Goal: Navigation & Orientation: Find specific page/section

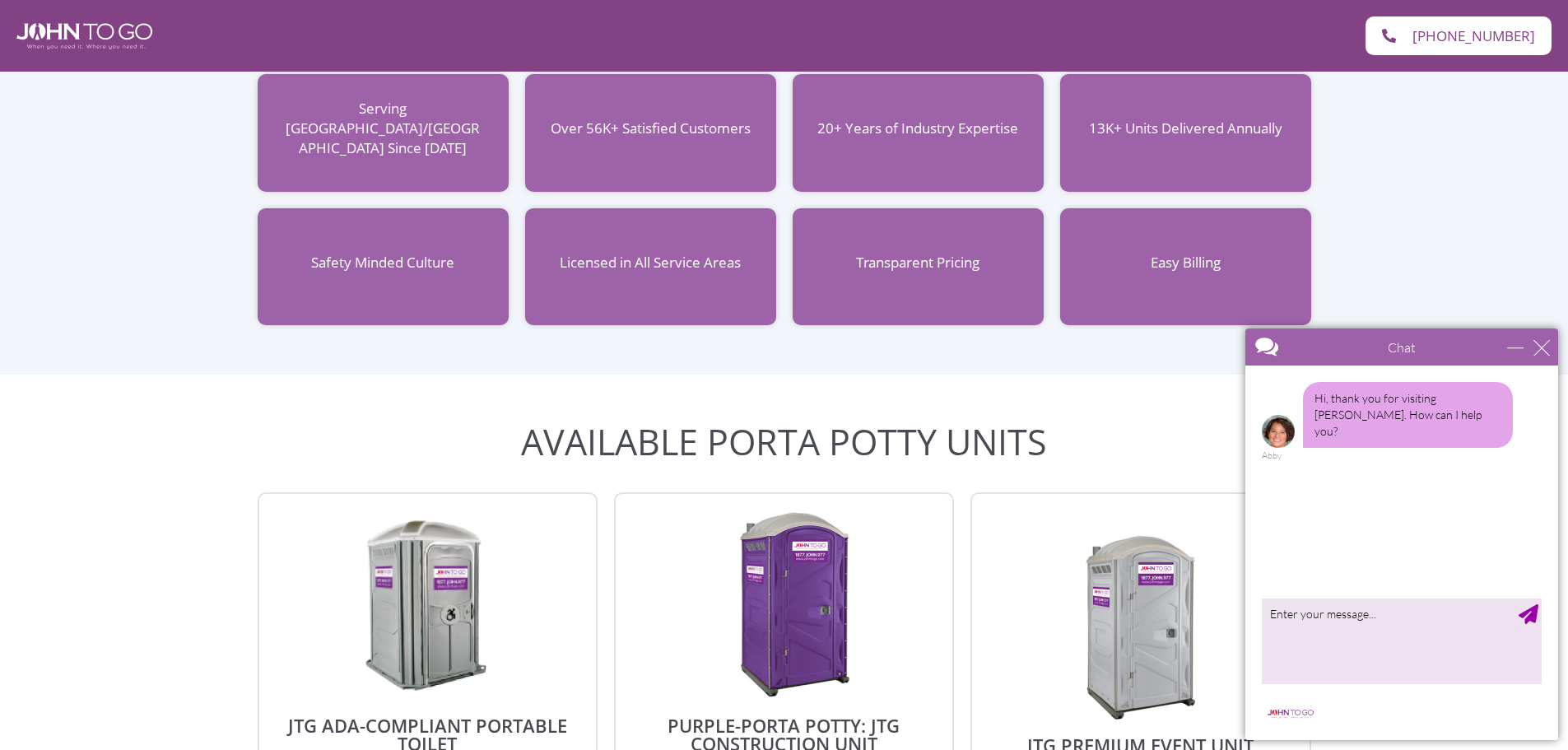
scroll to position [1647, 0]
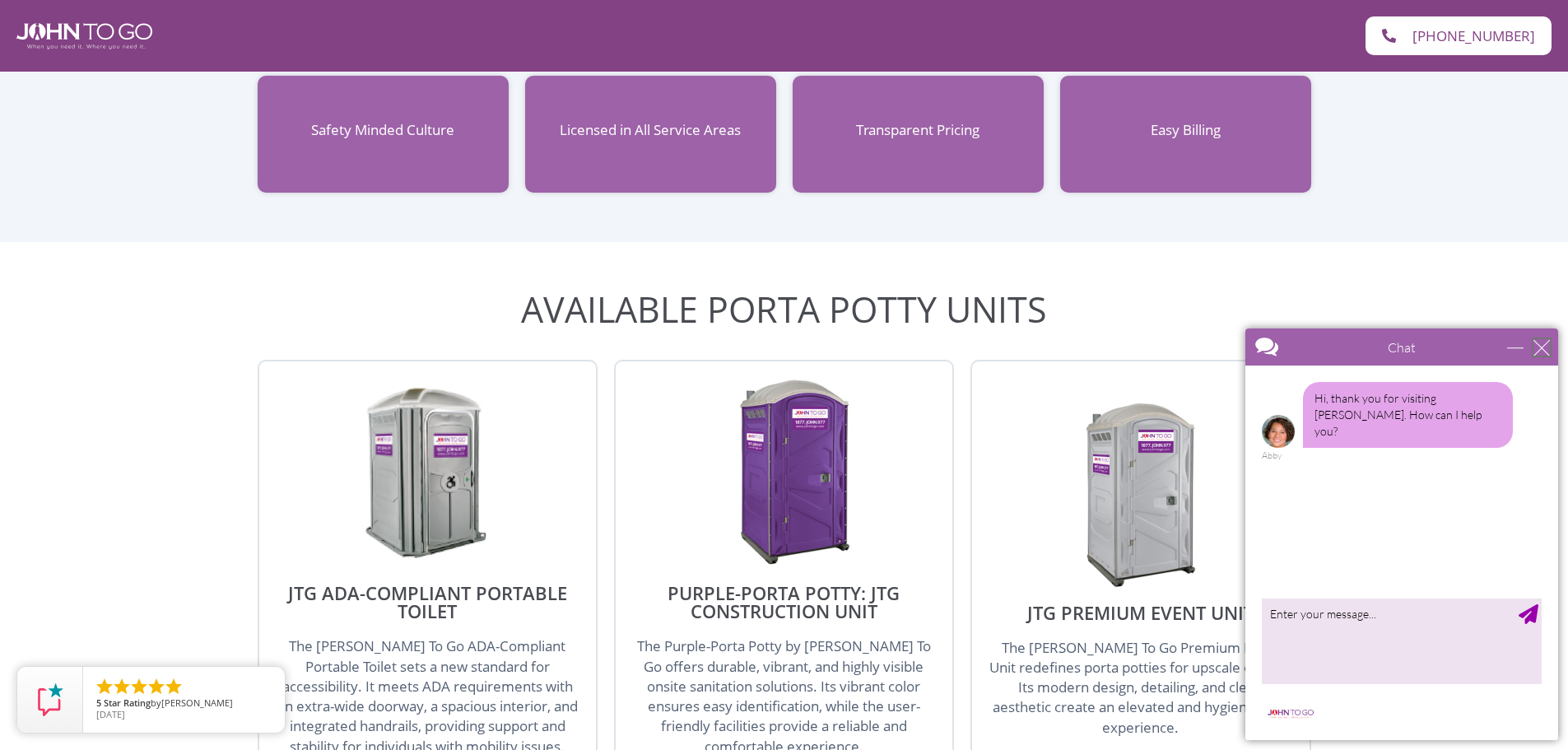
click at [1541, 348] on div "close" at bounding box center [1541, 347] width 16 height 16
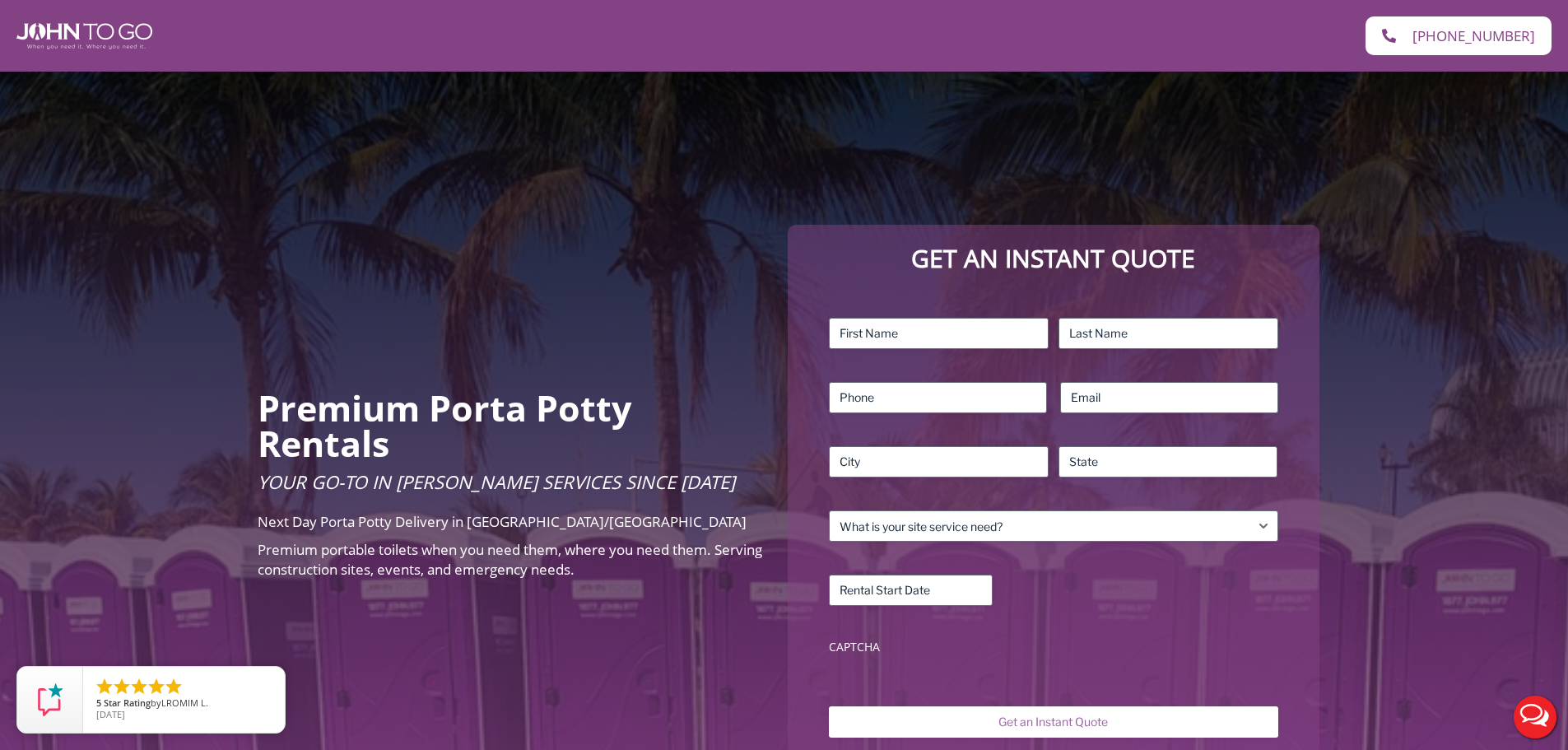
scroll to position [0, 0]
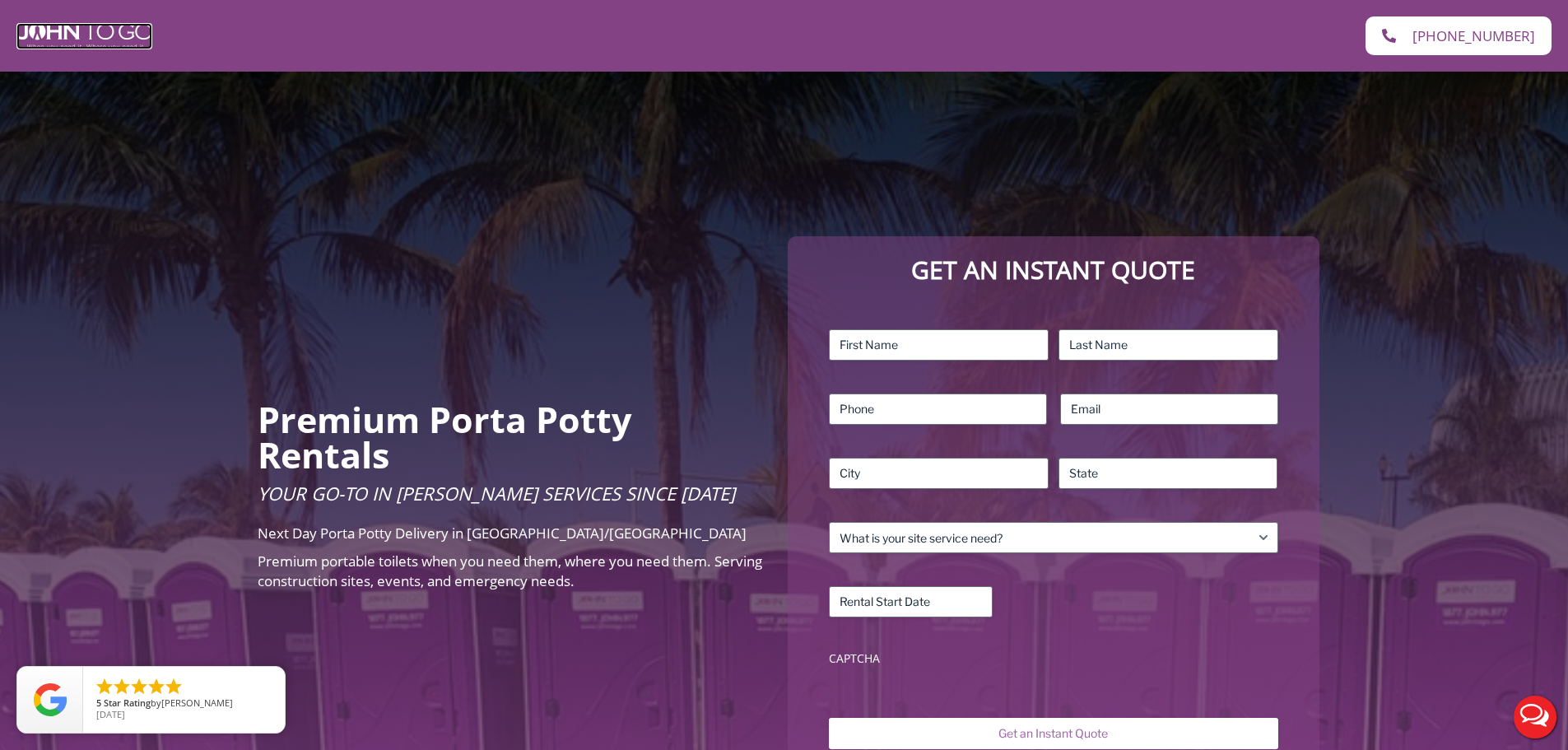
click at [72, 32] on img at bounding box center [84, 36] width 136 height 27
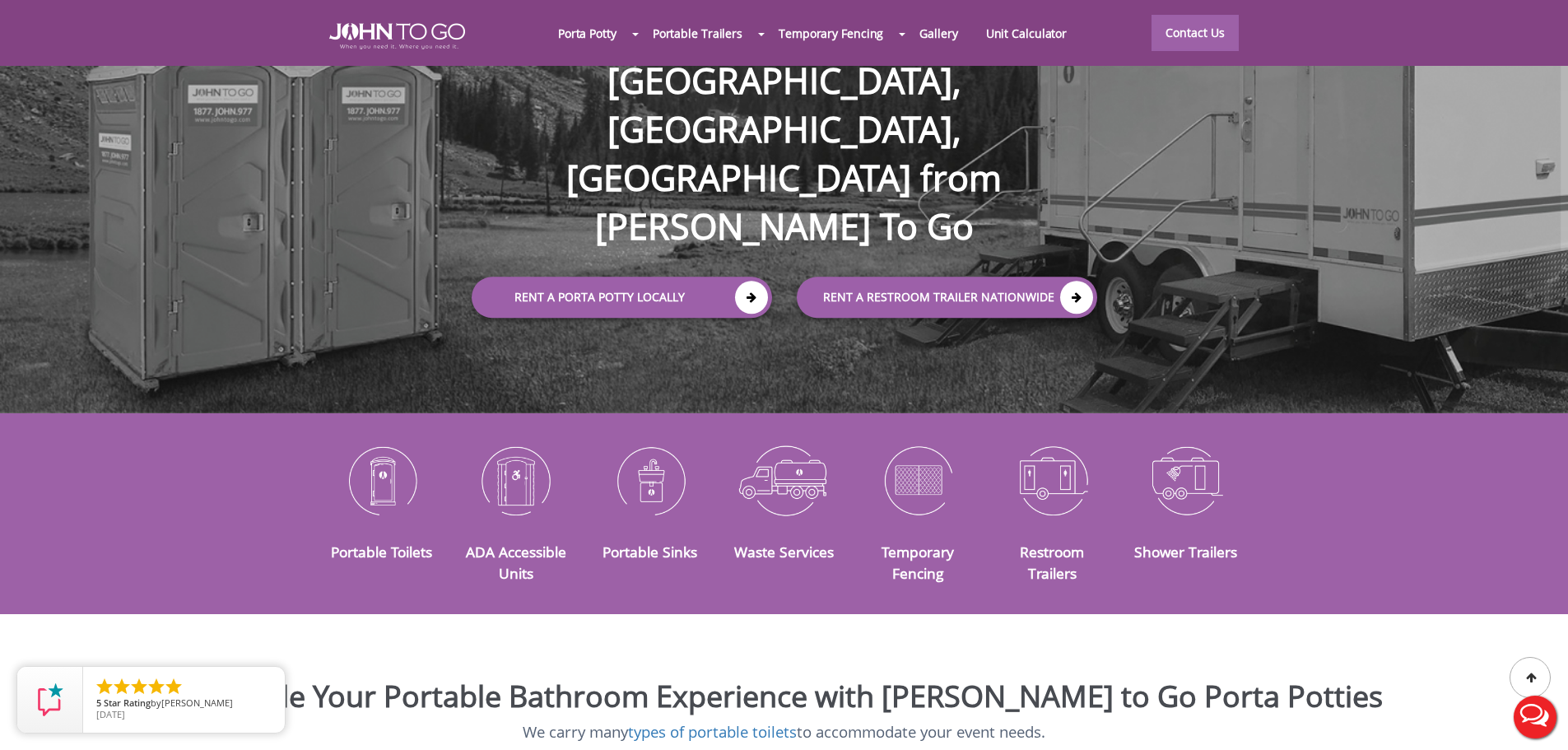
scroll to position [247, 0]
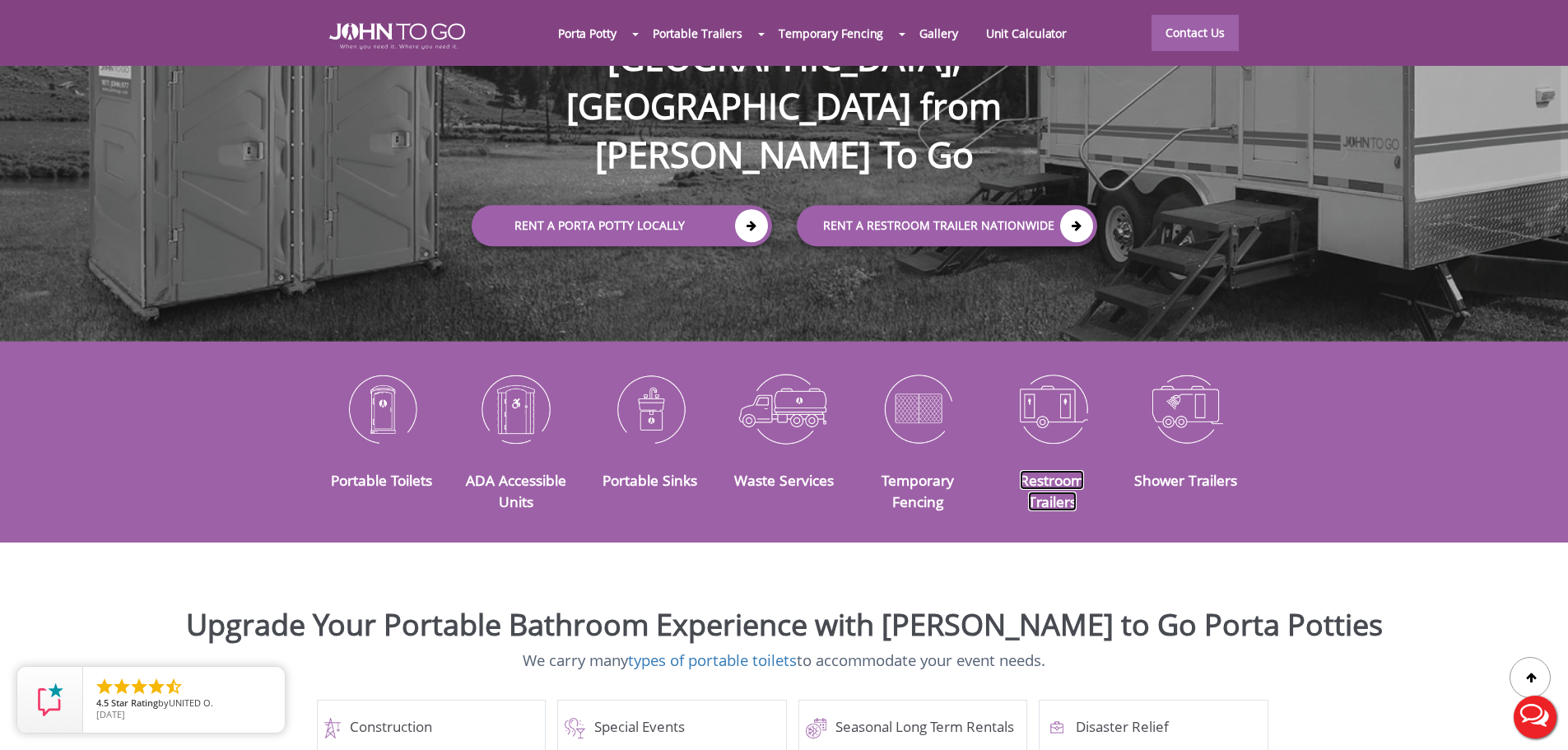
click at [1035, 470] on link "Restroom Trailers" at bounding box center [1052, 491] width 64 height 41
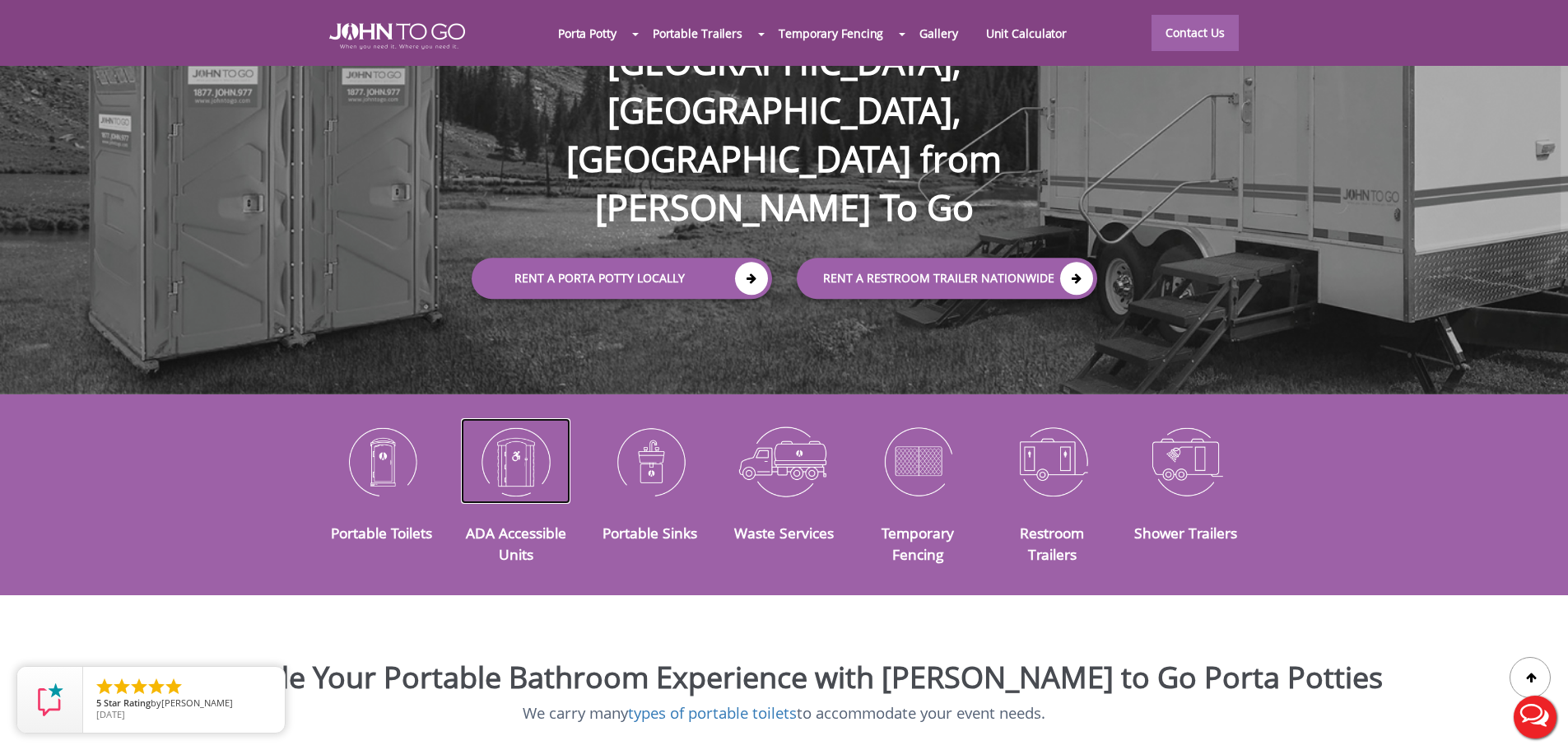
click at [517, 465] on img at bounding box center [516, 461] width 109 height 86
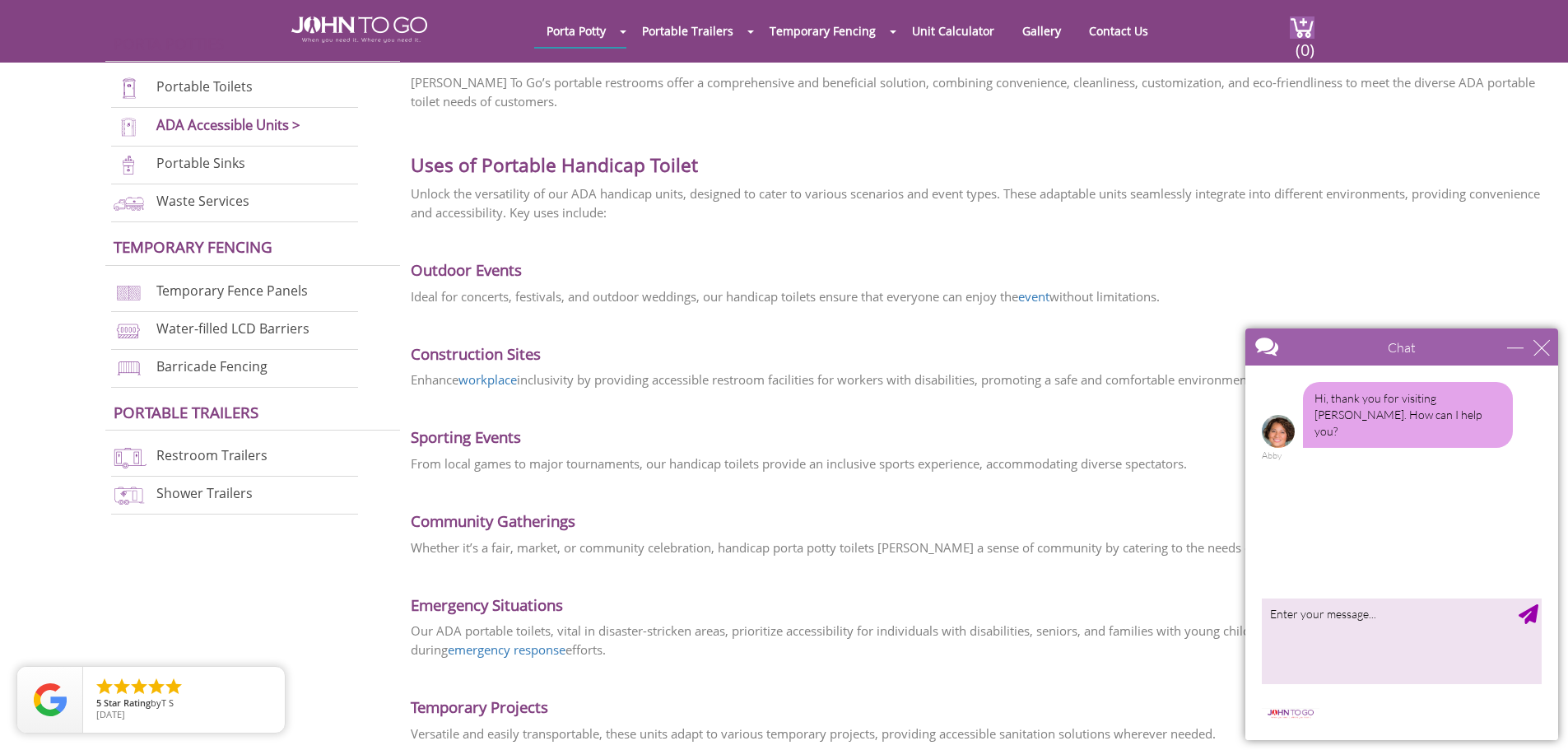
scroll to position [1976, 0]
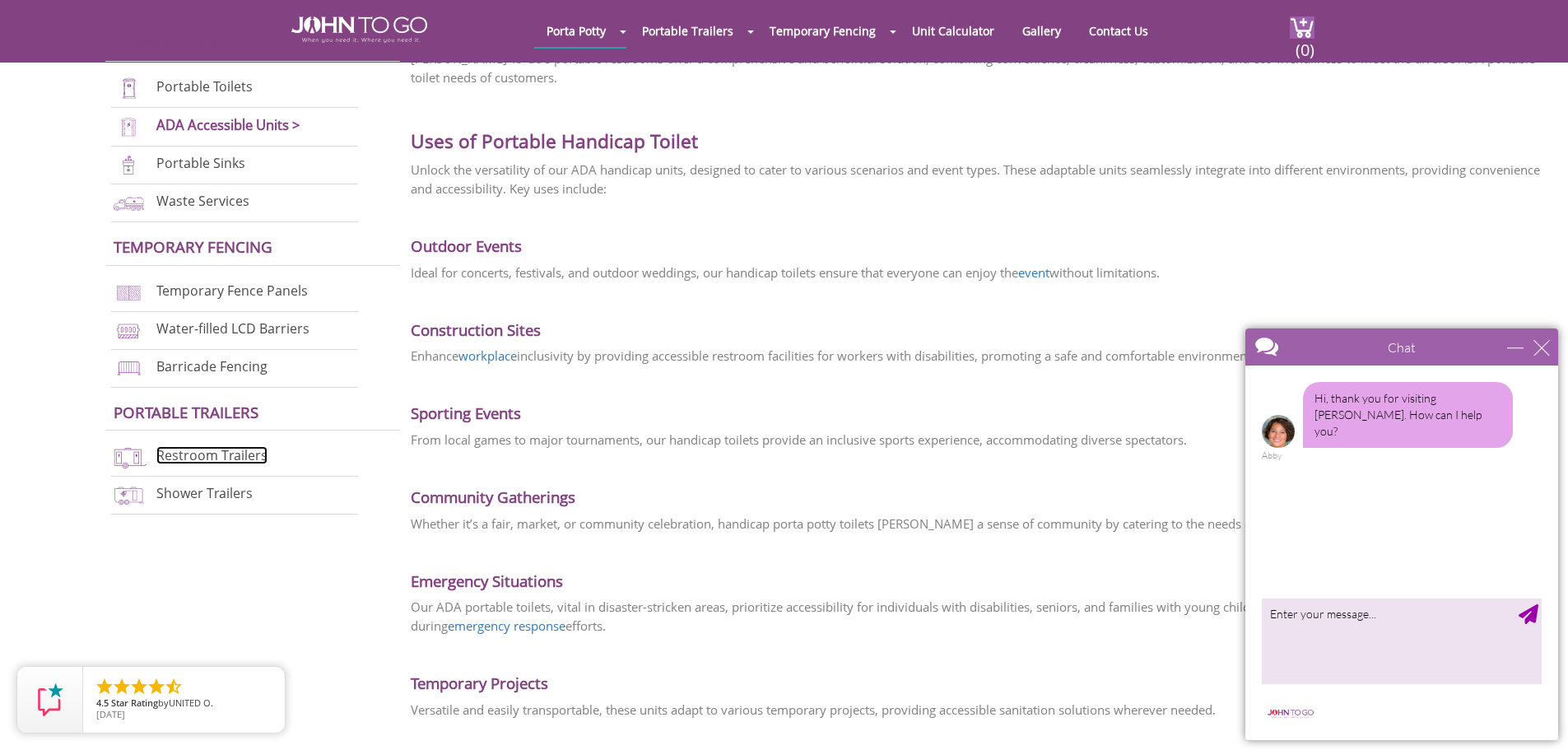
click at [187, 459] on link "Restroom Trailers" at bounding box center [212, 455] width 111 height 18
